Goal: Task Accomplishment & Management: Use online tool/utility

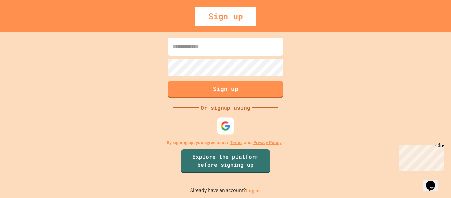
click at [224, 119] on div at bounding box center [225, 125] width 17 height 17
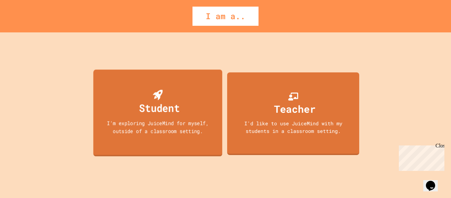
click at [169, 122] on div "I'm exploring JuiceMind for myself, outside of a classroom setting." at bounding box center [158, 127] width 116 height 16
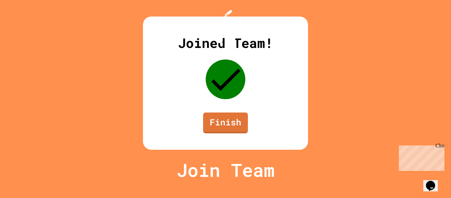
click at [193, 132] on div "Joined Team! Finish" at bounding box center [225, 83] width 165 height 133
click at [231, 133] on link "Finish" at bounding box center [226, 122] width 44 height 22
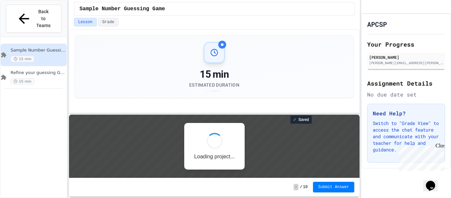
scroll to position [1, 0]
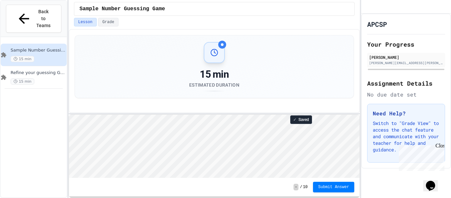
click at [212, 72] on div "15 min" at bounding box center [214, 74] width 50 height 12
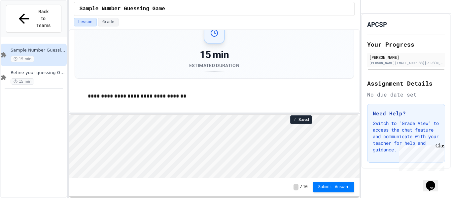
click at [197, 106] on div "**********" at bounding box center [215, 96] width 280 height 22
click at [442, 148] on div "Close" at bounding box center [440, 147] width 8 height 8
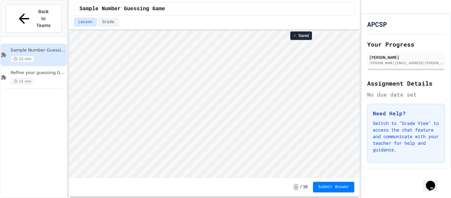
click at [218, 9] on div "**********" at bounding box center [215, 99] width 292 height 198
type textarea "**********"
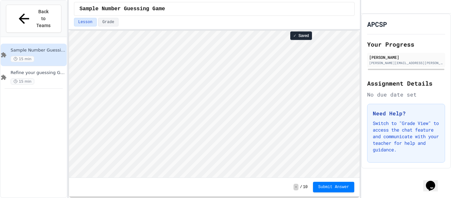
type textarea "**********"
type textarea "*"
type textarea "**********"
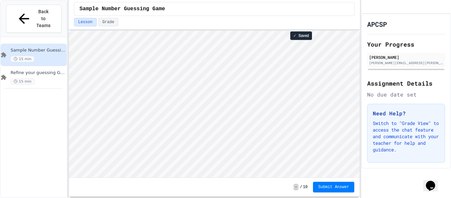
click at [193, 185] on div "- / 10 Submit Answer" at bounding box center [214, 187] width 291 height 18
type textarea "*"
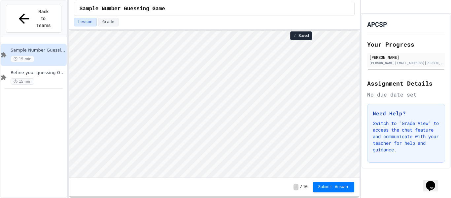
type textarea "*"
click at [323, 185] on span "Submit Answer" at bounding box center [333, 186] width 31 height 5
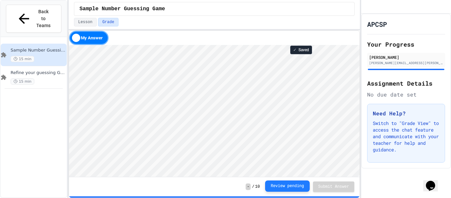
click at [307, 187] on button "Review pending" at bounding box center [287, 185] width 45 height 11
click at [78, 38] on div "My Answer" at bounding box center [89, 38] width 40 height 14
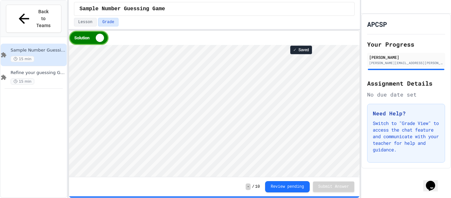
click at [83, 38] on div "Solution" at bounding box center [89, 38] width 40 height 14
click at [83, 38] on div "My Answer" at bounding box center [89, 38] width 40 height 14
click at [83, 38] on div "Solution" at bounding box center [89, 38] width 40 height 14
click at [83, 38] on div "My Answer" at bounding box center [89, 38] width 40 height 14
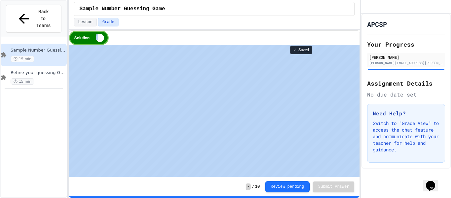
click at [83, 38] on div "Solution" at bounding box center [89, 38] width 40 height 14
click at [83, 38] on div "My Answer" at bounding box center [89, 38] width 40 height 14
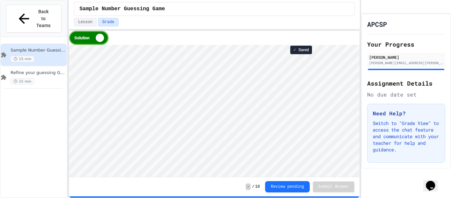
click at [250, 187] on span "-" at bounding box center [248, 186] width 5 height 7
drag, startPoint x: 395, startPoint y: 140, endPoint x: 397, endPoint y: 149, distance: 9.0
click at [397, 149] on p "Switch to "Grade View" to access the chat feature and communicate with your tea…" at bounding box center [406, 136] width 67 height 33
click at [23, 70] on span "Refine your guessing Game" at bounding box center [38, 73] width 55 height 6
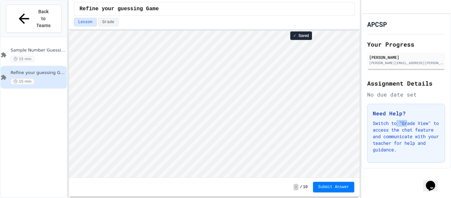
drag, startPoint x: 410, startPoint y: 133, endPoint x: 397, endPoint y: 133, distance: 13.2
click at [397, 133] on p "Switch to "Grade View" to access the chat feature and communicate with your tea…" at bounding box center [406, 136] width 67 height 33
click at [112, 18] on button "Grade" at bounding box center [108, 22] width 20 height 9
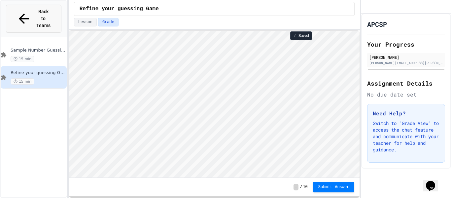
click at [36, 15] on span "Back to Teams" at bounding box center [44, 18] width 16 height 21
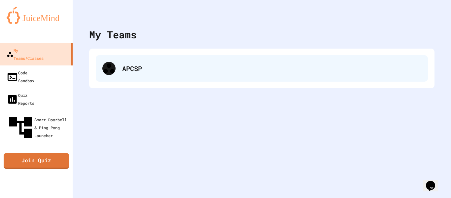
click at [140, 71] on div "APCSP" at bounding box center [271, 68] width 299 height 10
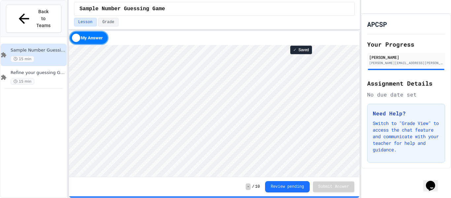
click at [84, 36] on div "My Answer" at bounding box center [89, 38] width 40 height 14
click at [102, 38] on div "Solution" at bounding box center [89, 38] width 40 height 14
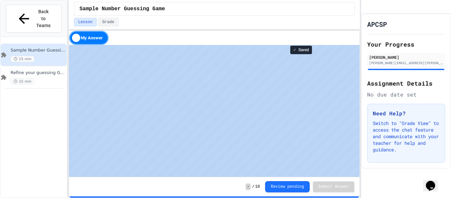
click at [102, 38] on div "My Answer" at bounding box center [89, 38] width 40 height 14
click at [102, 38] on div "Solution" at bounding box center [89, 38] width 40 height 14
click at [102, 38] on div "My Answer" at bounding box center [89, 38] width 40 height 14
click at [102, 38] on div "Solution" at bounding box center [89, 38] width 40 height 14
click at [102, 38] on div "My Answer" at bounding box center [89, 38] width 40 height 14
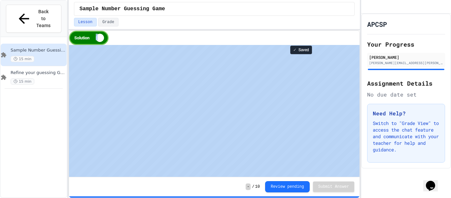
click at [96, 39] on div "Solution" at bounding box center [89, 38] width 40 height 14
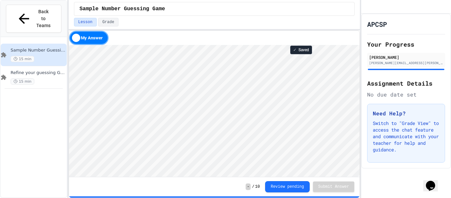
click at [96, 39] on div "My Answer" at bounding box center [89, 38] width 40 height 14
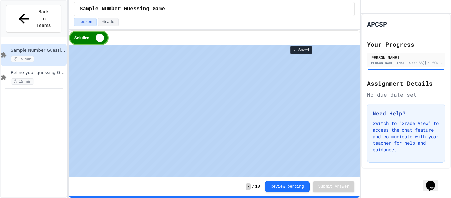
click at [140, 31] on div "**********" at bounding box center [215, 113] width 292 height 169
